Goal: Task Accomplishment & Management: Complete application form

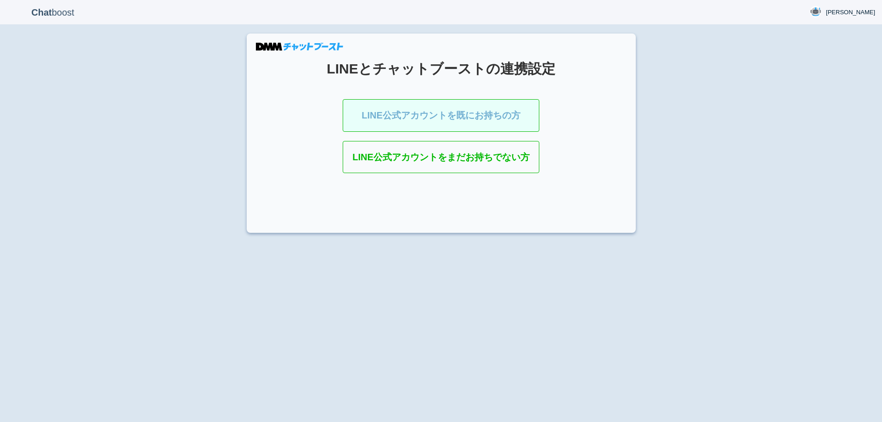
click at [421, 126] on link "LINE公式アカウントを既にお持ちの方" at bounding box center [441, 115] width 197 height 33
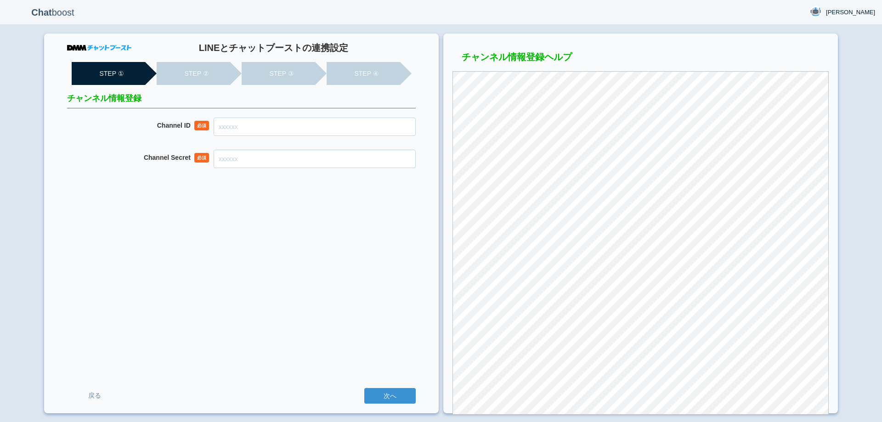
click at [364, 123] on input "Channel ID" at bounding box center [315, 127] width 202 height 18
paste input "2007951715"
type input "2007951715"
click at [273, 159] on input "Channel Secret" at bounding box center [315, 159] width 202 height 18
paste input "d8a544a9f8e83319b9bde67f5b3ac60c"
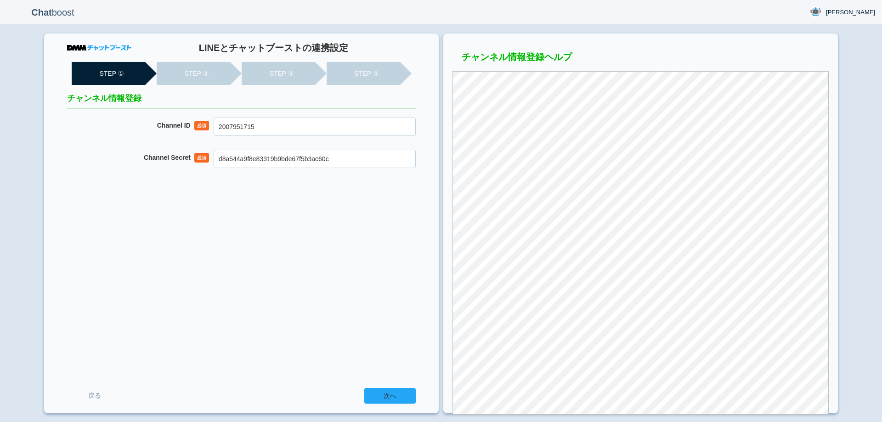
type input "d8a544a9f8e83319b9bde67f5b3ac60c"
click at [386, 391] on input "次へ" at bounding box center [389, 396] width 51 height 16
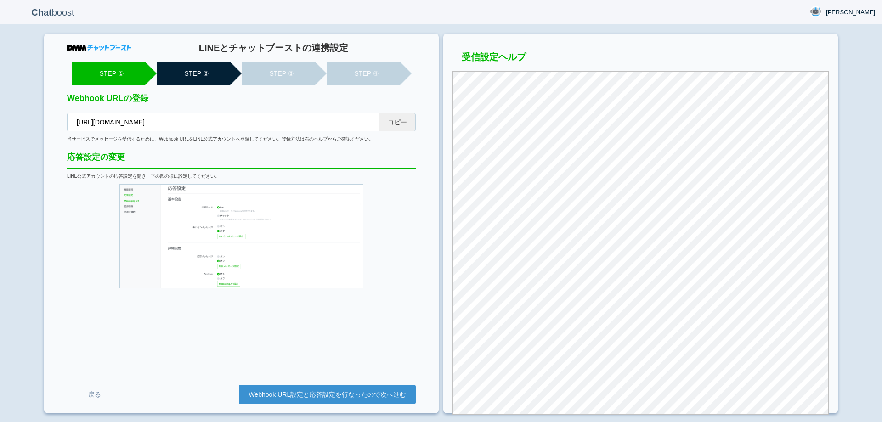
click at [395, 125] on button "コピー" at bounding box center [397, 122] width 37 height 18
click at [348, 394] on link "Webhook URL設定と応答設定を行なったので次へ進む" at bounding box center [327, 394] width 177 height 19
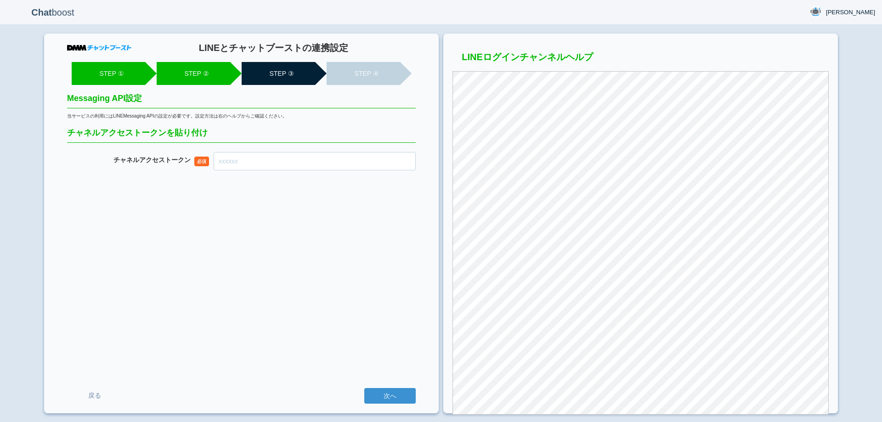
click at [332, 162] on input "チャネル アクセストークン" at bounding box center [315, 161] width 202 height 18
paste input "zUzRg619fZRkEheHXmTKlUFkb9sPsm0rSLDA2hF4SlZXDFJ6jZIe8DVUWUCRdtLxbgtXeE9z1RaGzWP…"
type input "zUzRg619fZRkEheHXmTKlUFkb9sPsm0rSLDA2hF4SlZXDFJ6jZIe8DVUWUCRdtLxbgtXeE9z1RaGzWP…"
click at [375, 396] on input "次へ" at bounding box center [389, 396] width 51 height 16
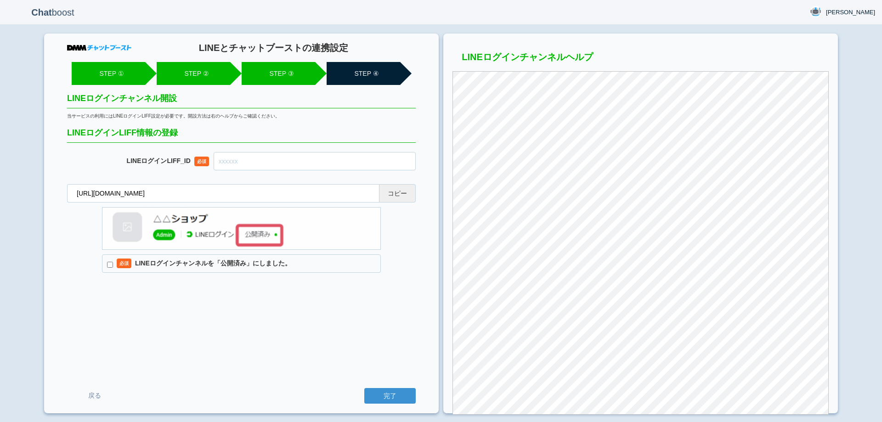
click at [397, 193] on button "コピー" at bounding box center [397, 193] width 37 height 18
click at [363, 157] on input "text" at bounding box center [315, 161] width 202 height 18
paste input "2007951724-Xp0EaqK4"
type input "2007951724-Xp0EaqK4"
click at [185, 263] on label "必須 LINEログインチャンネルを「公開済み」にしました。" at bounding box center [241, 264] width 279 height 18
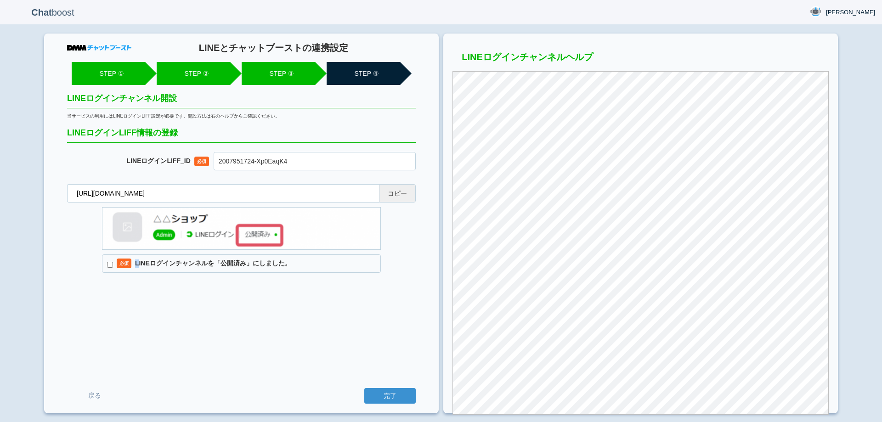
click at [136, 262] on label "必須 LINEログインチャンネルを「公開済み」にしました。" at bounding box center [241, 264] width 279 height 18
click at [111, 264] on input "必須 LINEログインチャンネルを「公開済み」にしました。" at bounding box center [110, 265] width 6 height 6
checkbox input "true"
click at [376, 357] on div "LINEとチャットブーストの連携設定 STEP ① STEP ② STEP ③ STEP ④ LINEログインチャンネル開設 当サービスの利用にはLINEログ…" at bounding box center [241, 224] width 395 height 380
click at [391, 393] on input "完了" at bounding box center [389, 396] width 51 height 16
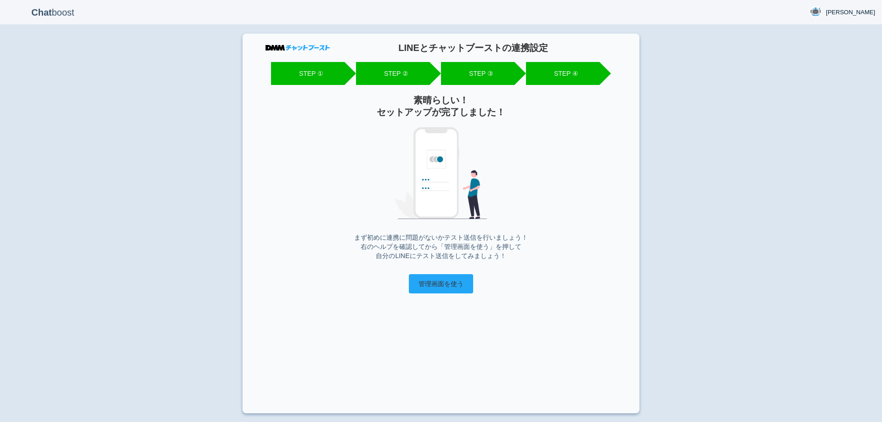
click at [435, 286] on input "管理画面を使う" at bounding box center [441, 283] width 64 height 19
